Goal: Use online tool/utility: Utilize a website feature to perform a specific function

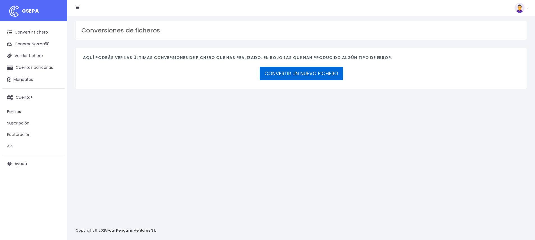
click at [320, 76] on link "CONVERTIR UN NUEVO FICHERO" at bounding box center [301, 73] width 83 height 13
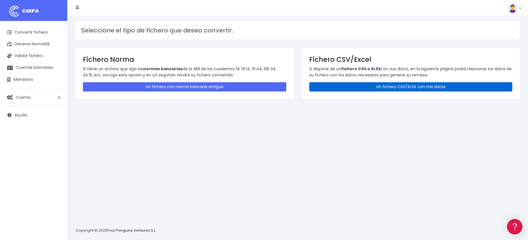
click at [401, 87] on link "Un fichero CSV/XLSX con mis datos" at bounding box center [410, 86] width 203 height 9
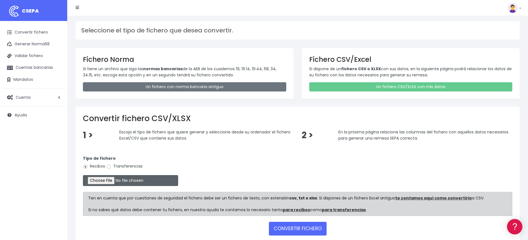
click at [108, 185] on input "file" at bounding box center [130, 180] width 95 height 11
type input "C:\fakepath\REMESA PEÑISCOLA 19 OCTUBRE.xlsx"
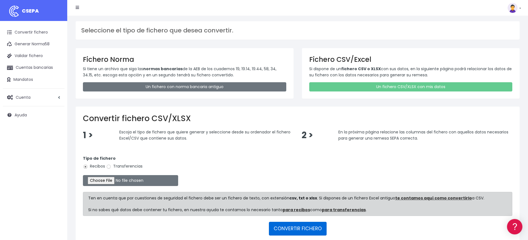
click at [315, 234] on button "CONVERTIR FICHERO" at bounding box center [298, 228] width 58 height 13
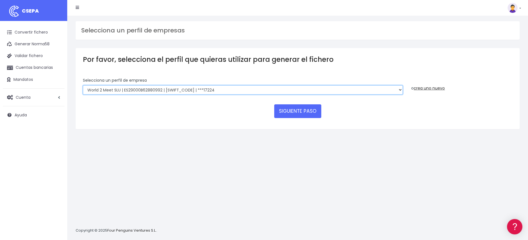
click at [316, 87] on select "World 2 Meet SLU | ES29000B62880992 | BKBKESMMXXX | ***17224 WORLD 2 MEET TRAVE…" at bounding box center [243, 90] width 320 height 10
select select "1862"
click at [83, 85] on select "World 2 Meet SLU | ES29000B62880992 | BKBKESMMXXX | ***17224 WORLD 2 MEET TRAVE…" at bounding box center [243, 90] width 320 height 10
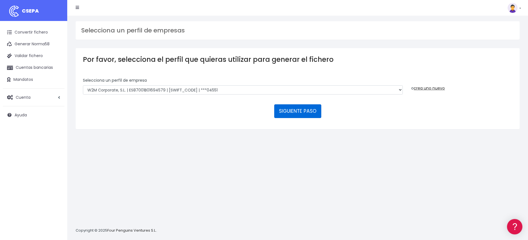
click at [301, 111] on button "SIGUIENTE PASO" at bounding box center [297, 111] width 47 height 13
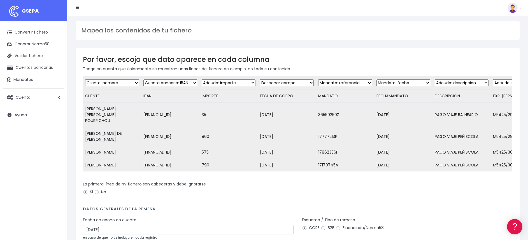
click at [161, 231] on div "Fecha de abono en cuenta 01/10/2025 en caso de que no se incluya en cada regist…" at bounding box center [188, 228] width 211 height 23
click at [164, 225] on input "01/10/2025" at bounding box center [188, 230] width 211 height 10
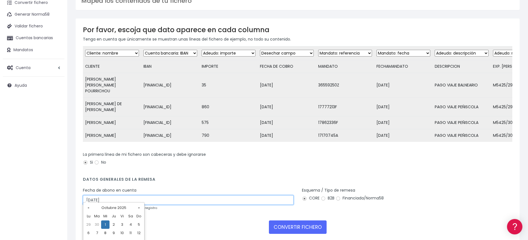
scroll to position [42, 0]
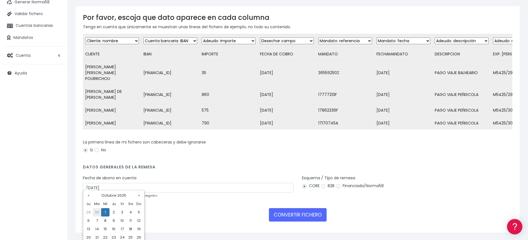
click at [96, 212] on td "30" at bounding box center [97, 213] width 8 height 8
type input "30/09/2025"
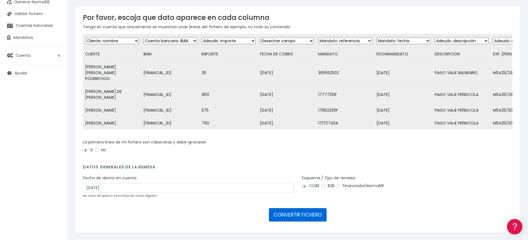
click at [305, 210] on button "CONVERTIR FICHERO" at bounding box center [298, 215] width 58 height 13
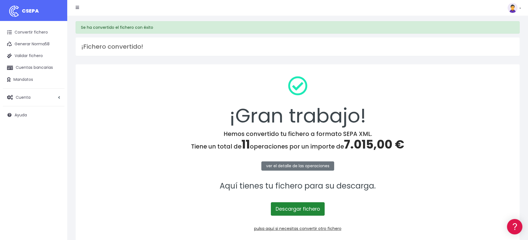
click at [302, 211] on link "Descargar fichero" at bounding box center [298, 209] width 54 height 13
